Goal: Information Seeking & Learning: Learn about a topic

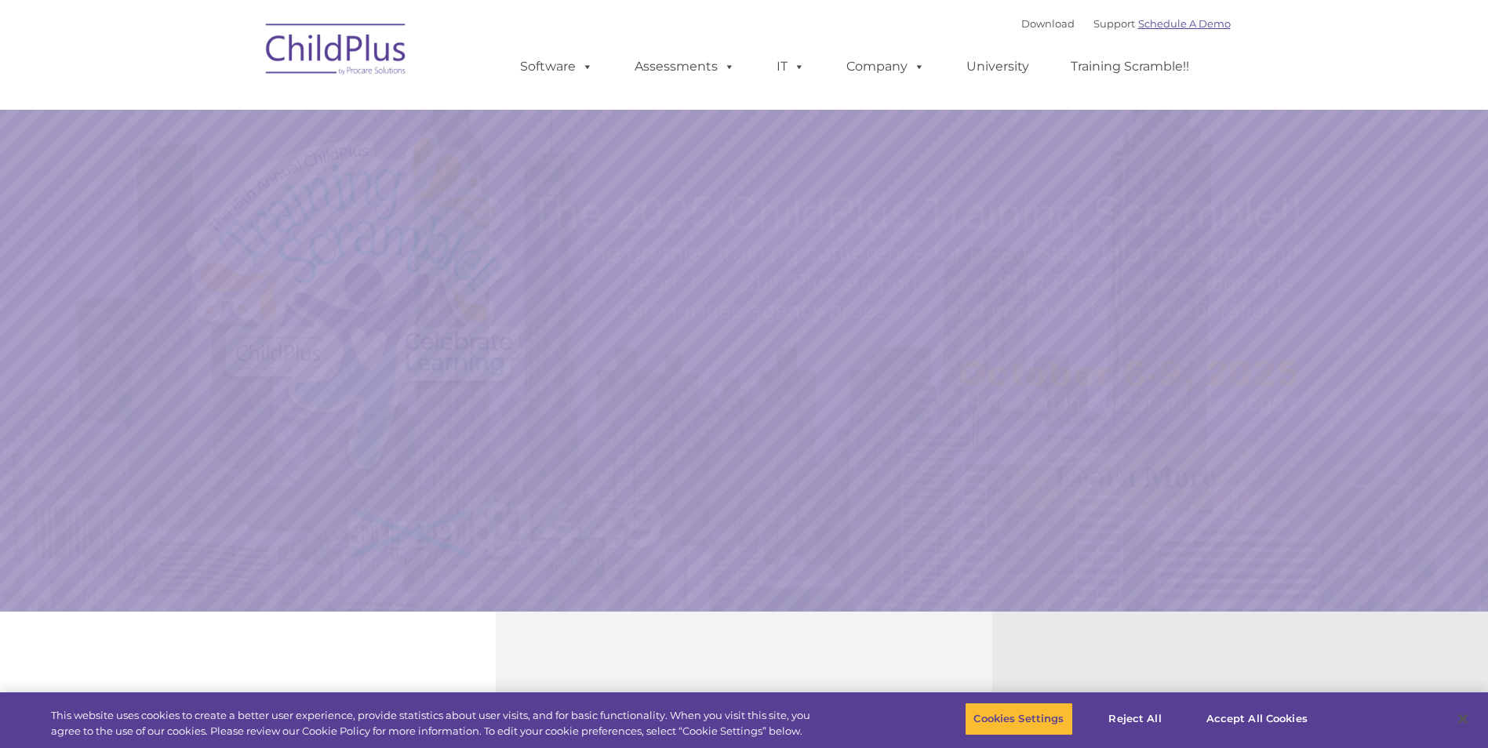
select select "MEDIUM"
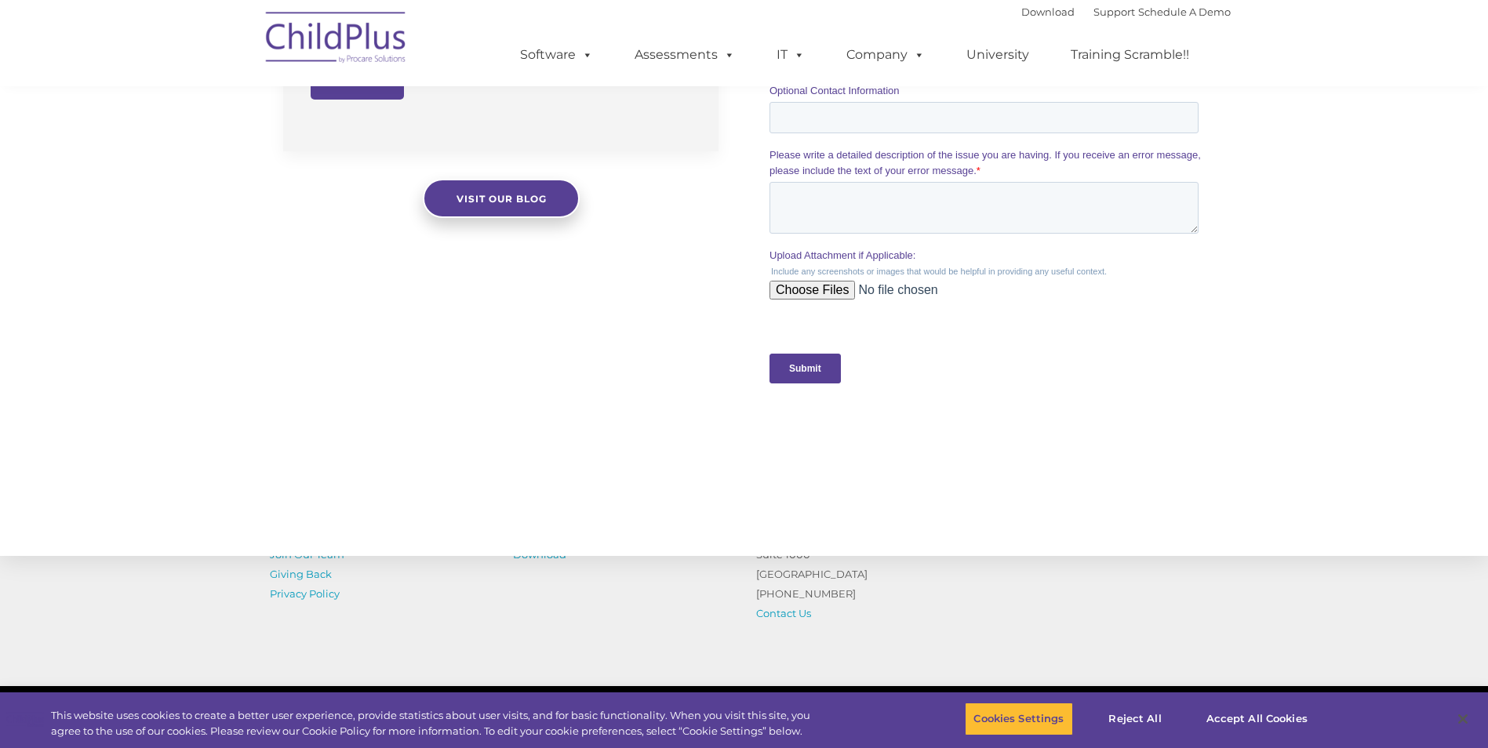
scroll to position [1382, 0]
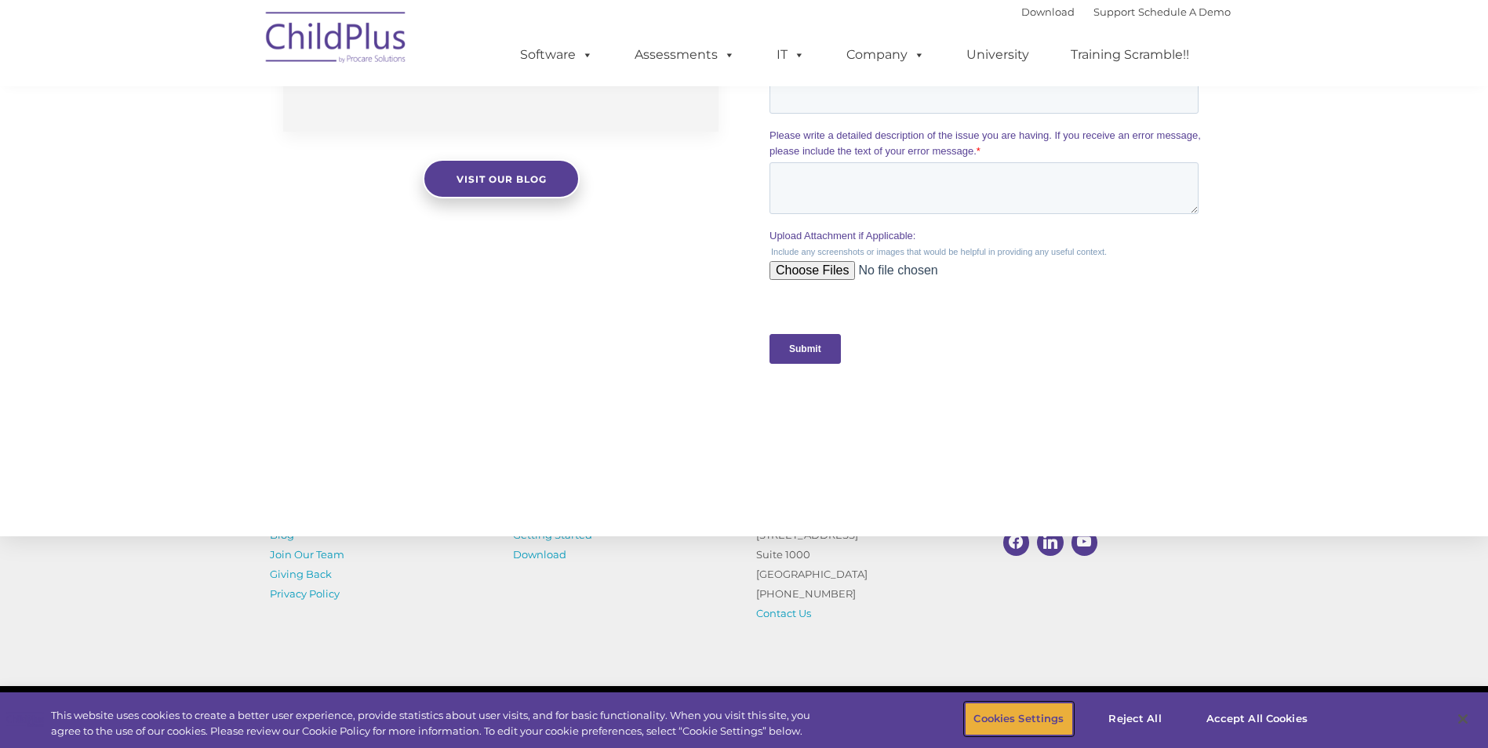
click at [989, 714] on button "Cookies Settings" at bounding box center [1018, 719] width 107 height 33
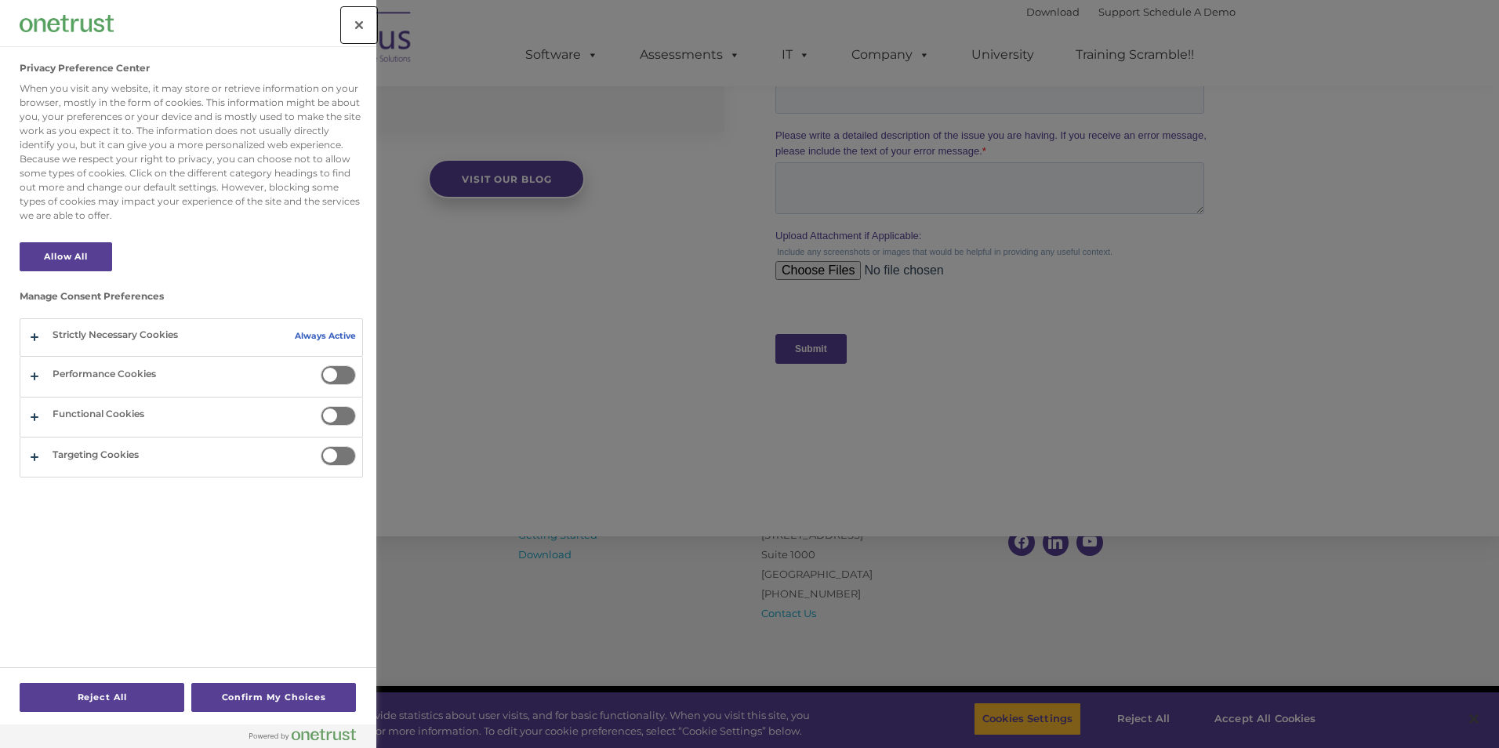
click at [363, 24] on button "Close" at bounding box center [359, 25] width 35 height 35
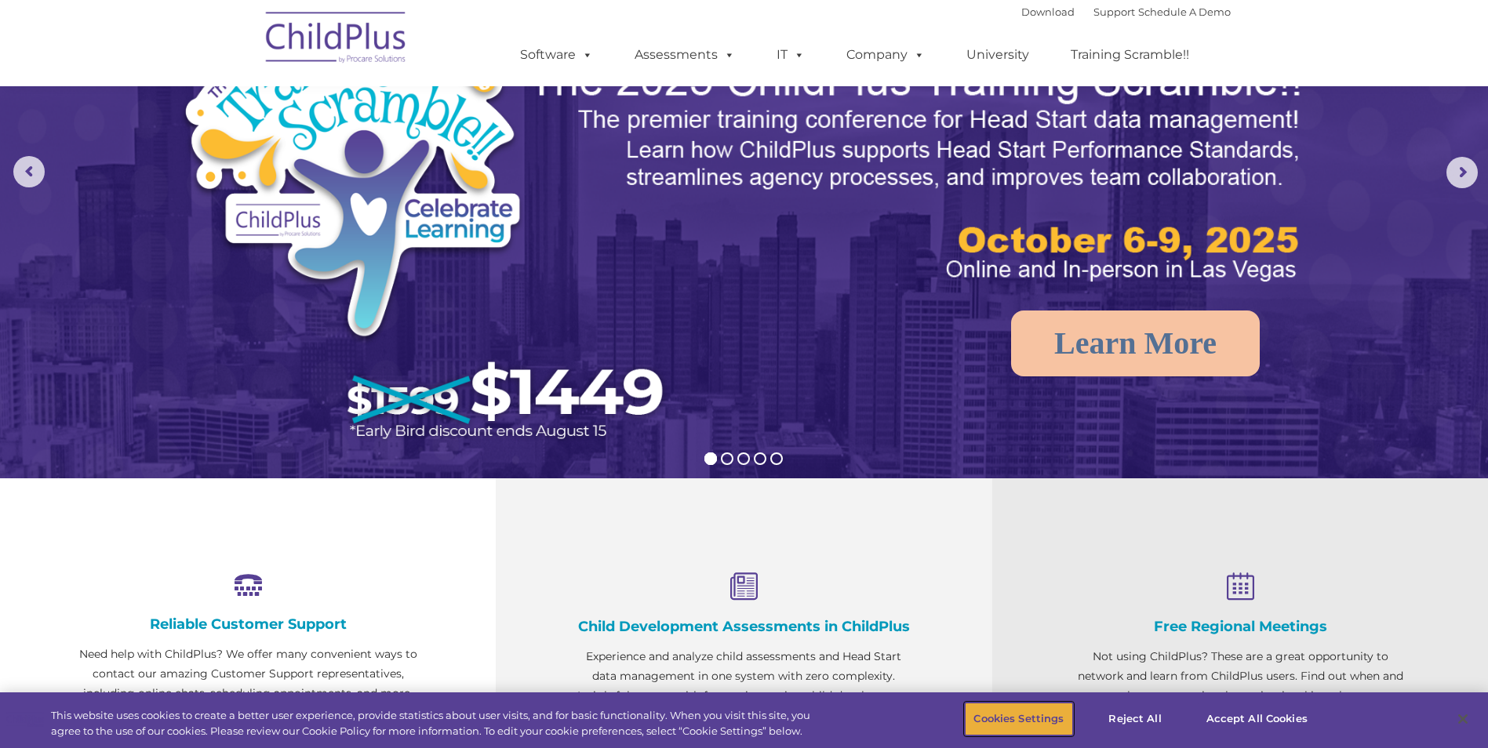
scroll to position [133, 0]
